Goal: Task Accomplishment & Management: Use online tool/utility

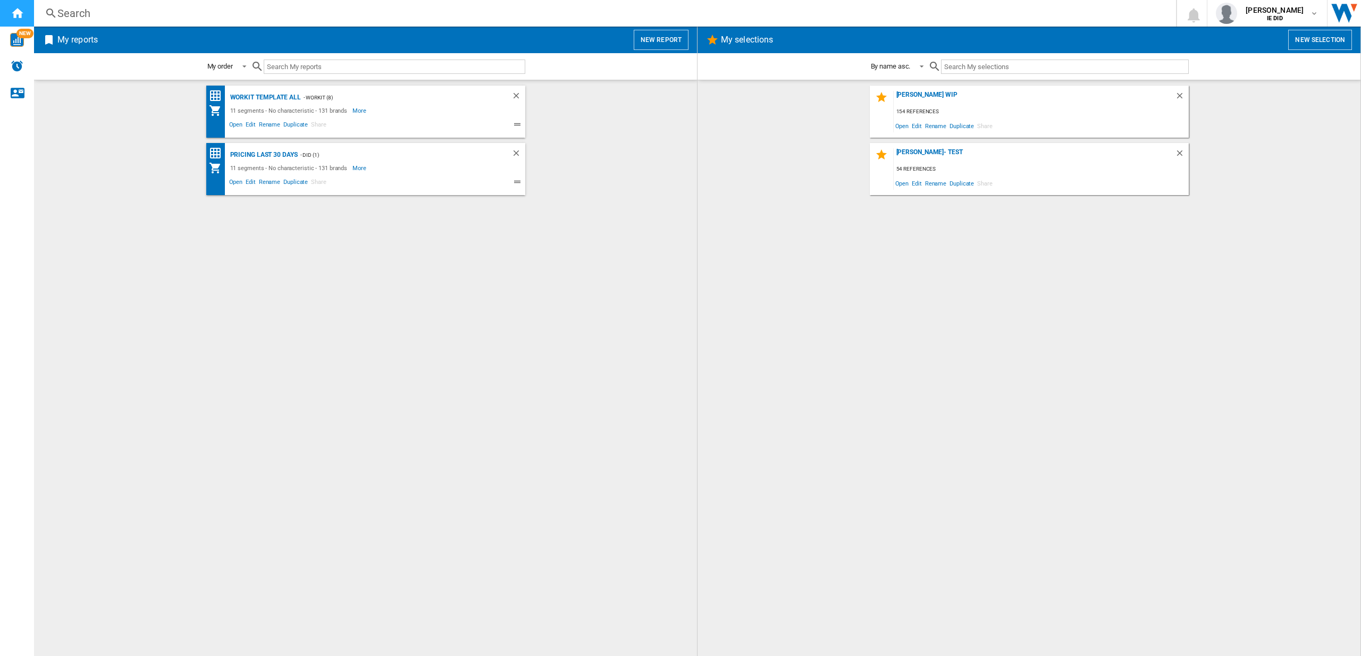
click at [14, 12] on ng-md-icon "Home" at bounding box center [17, 12] width 13 height 13
click at [652, 42] on button "New report" at bounding box center [661, 40] width 55 height 20
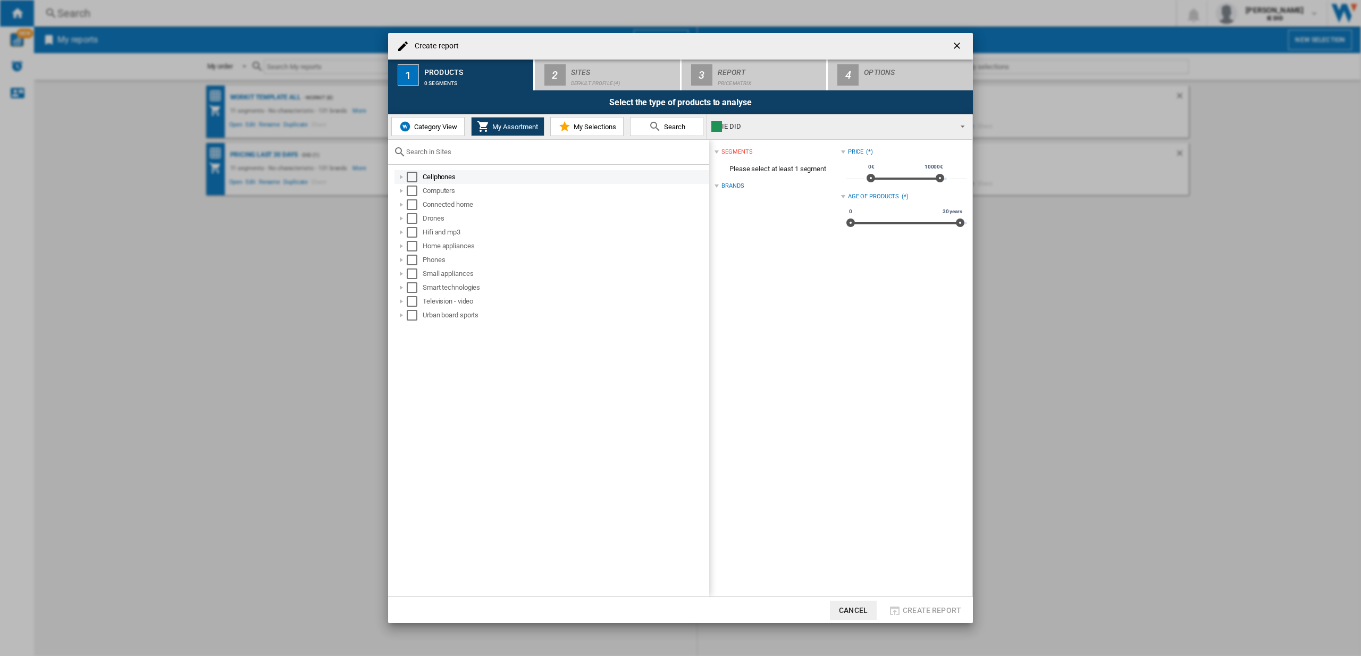
drag, startPoint x: 412, startPoint y: 175, endPoint x: 416, endPoint y: 182, distance: 7.7
click at [413, 176] on div "Select" at bounding box center [412, 177] width 11 height 11
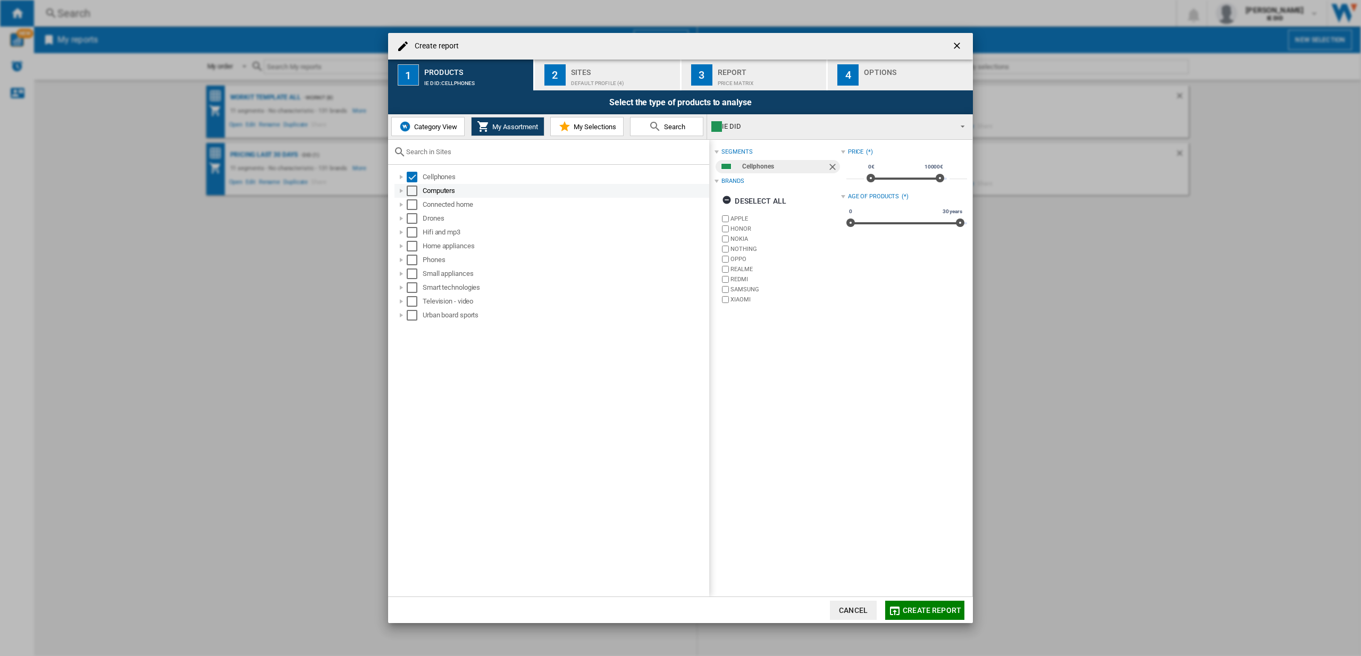
click at [414, 191] on div "Select" at bounding box center [412, 191] width 11 height 11
click at [416, 204] on div "Select" at bounding box center [412, 204] width 11 height 11
drag, startPoint x: 414, startPoint y: 219, endPoint x: 428, endPoint y: 265, distance: 48.4
click at [414, 219] on div "Select" at bounding box center [412, 218] width 11 height 11
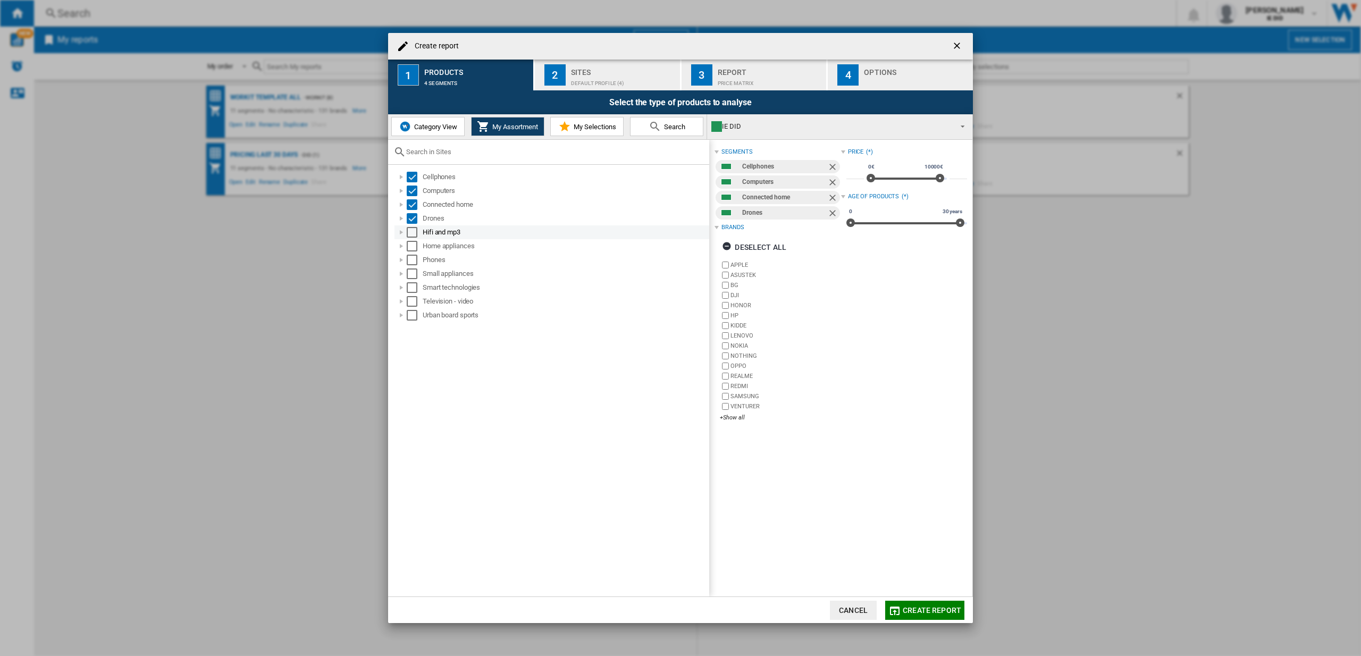
click at [420, 234] on md-checkbox "Select" at bounding box center [415, 232] width 16 height 11
drag, startPoint x: 416, startPoint y: 249, endPoint x: 412, endPoint y: 264, distance: 15.5
click at [416, 249] on div "Select" at bounding box center [412, 246] width 11 height 11
drag, startPoint x: 412, startPoint y: 264, endPoint x: 414, endPoint y: 270, distance: 5.6
click at [412, 264] on div "Select" at bounding box center [412, 260] width 11 height 11
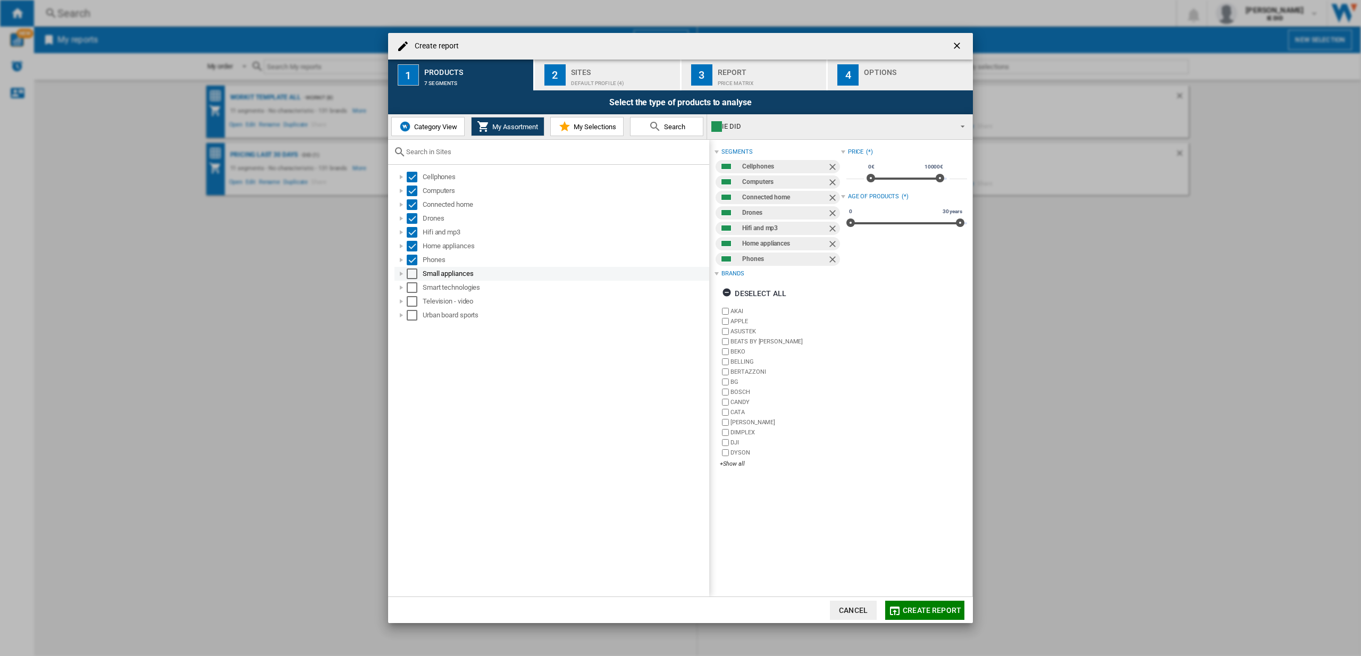
click at [417, 275] on div "Select" at bounding box center [412, 274] width 11 height 11
drag, startPoint x: 412, startPoint y: 288, endPoint x: 405, endPoint y: 310, distance: 23.5
click at [413, 288] on div "Select" at bounding box center [412, 287] width 11 height 11
click at [414, 299] on div "Select" at bounding box center [412, 301] width 11 height 11
click at [412, 315] on div "Select" at bounding box center [412, 315] width 11 height 11
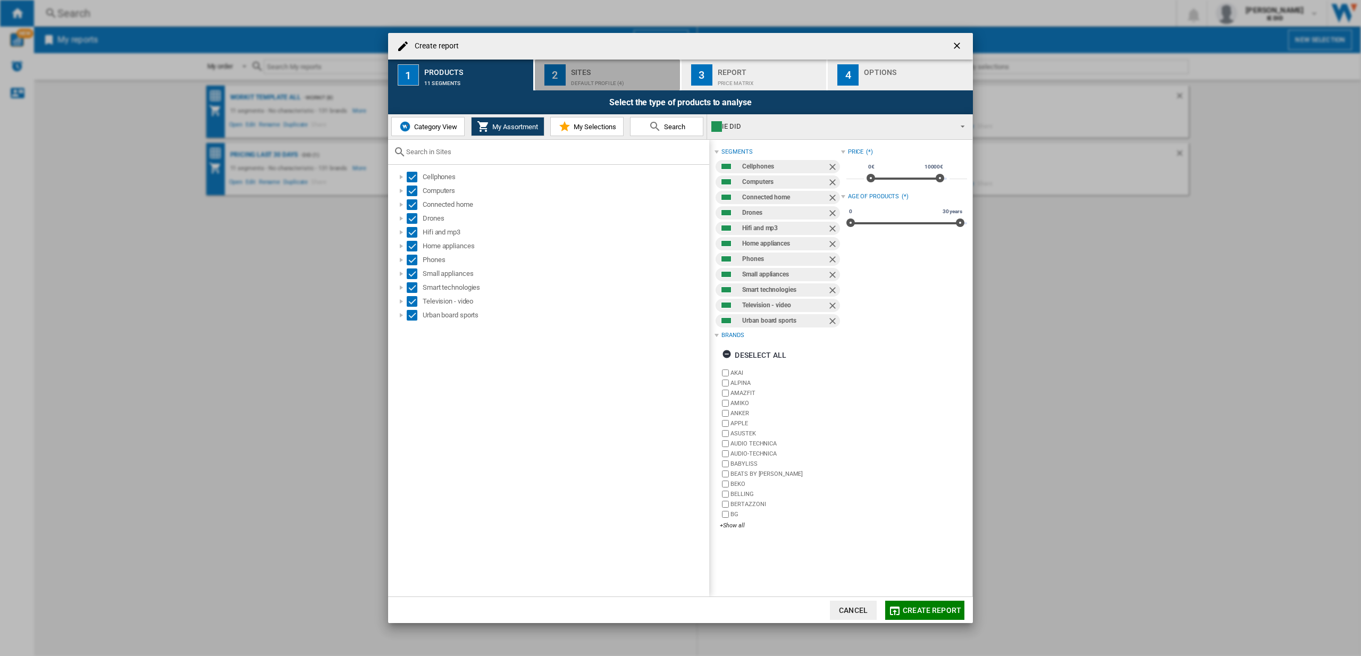
click at [591, 83] on div "Default profile (4)" at bounding box center [623, 80] width 105 height 11
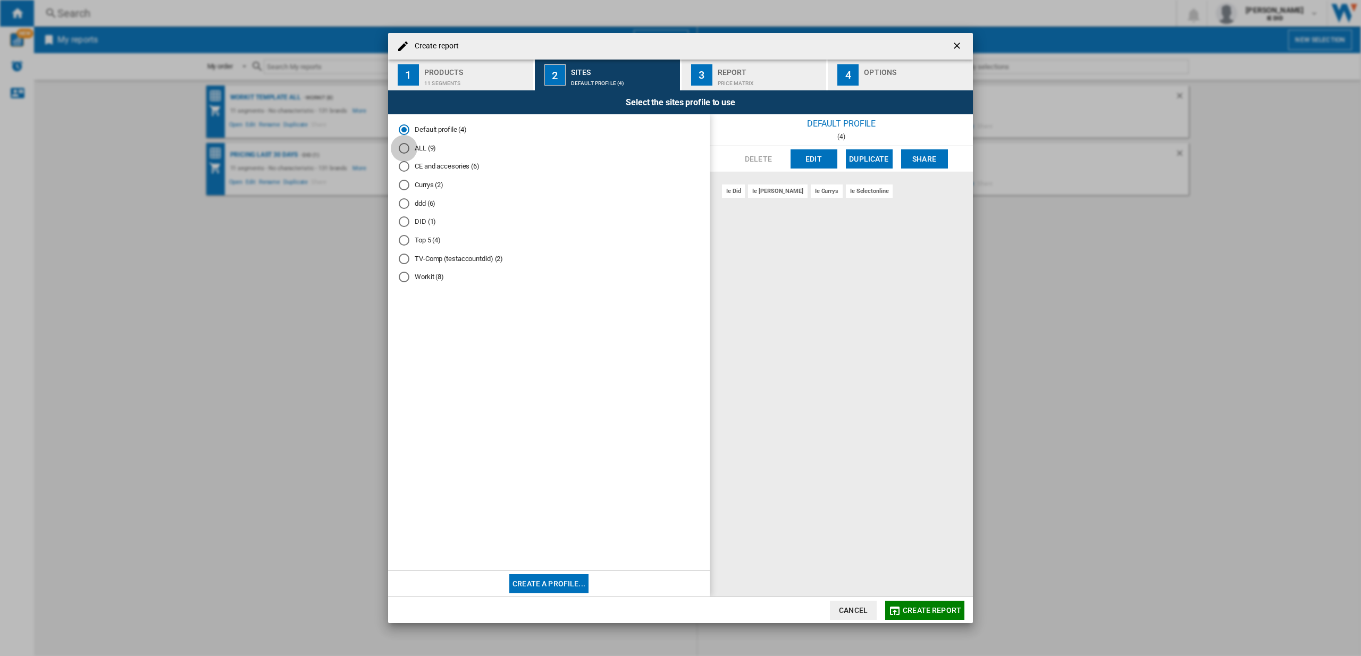
click at [408, 149] on div "ALL (9)" at bounding box center [404, 148] width 11 height 11
click at [931, 615] on button "Create report" at bounding box center [924, 610] width 79 height 19
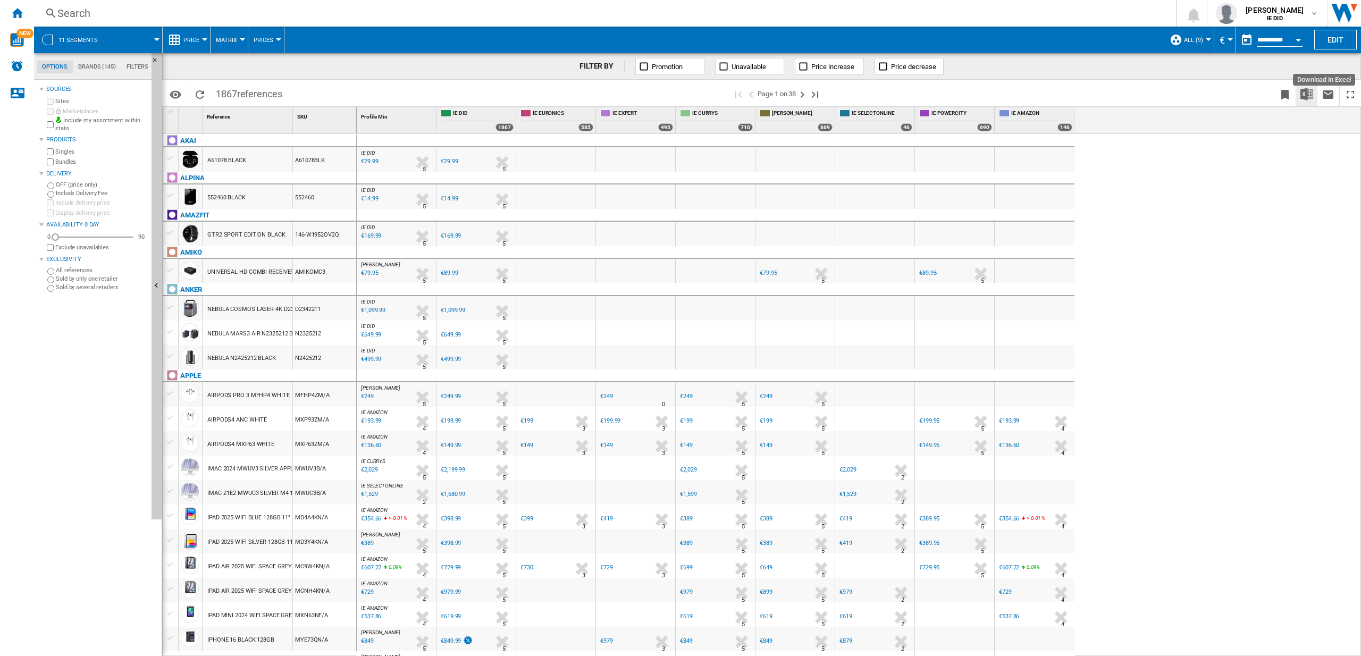
click at [1310, 96] on img "Download in Excel" at bounding box center [1307, 94] width 13 height 13
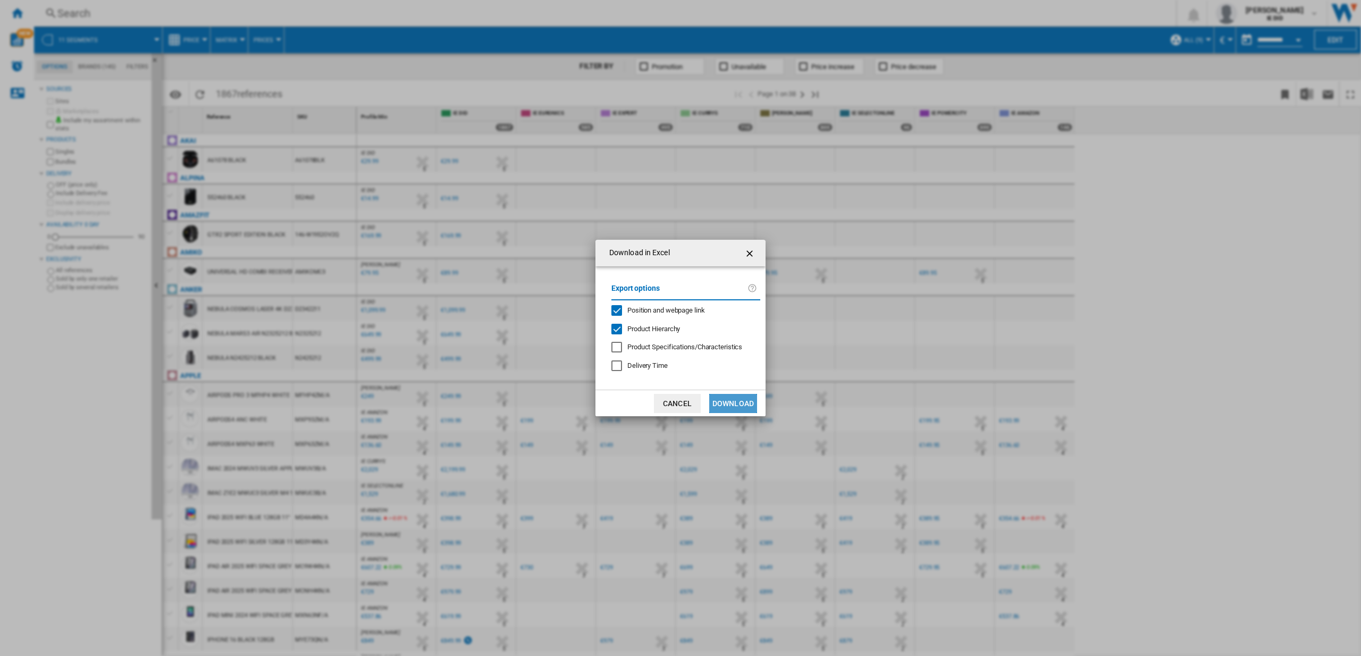
click at [739, 406] on button "Download" at bounding box center [733, 403] width 48 height 19
